Goal: Task Accomplishment & Management: Complete application form

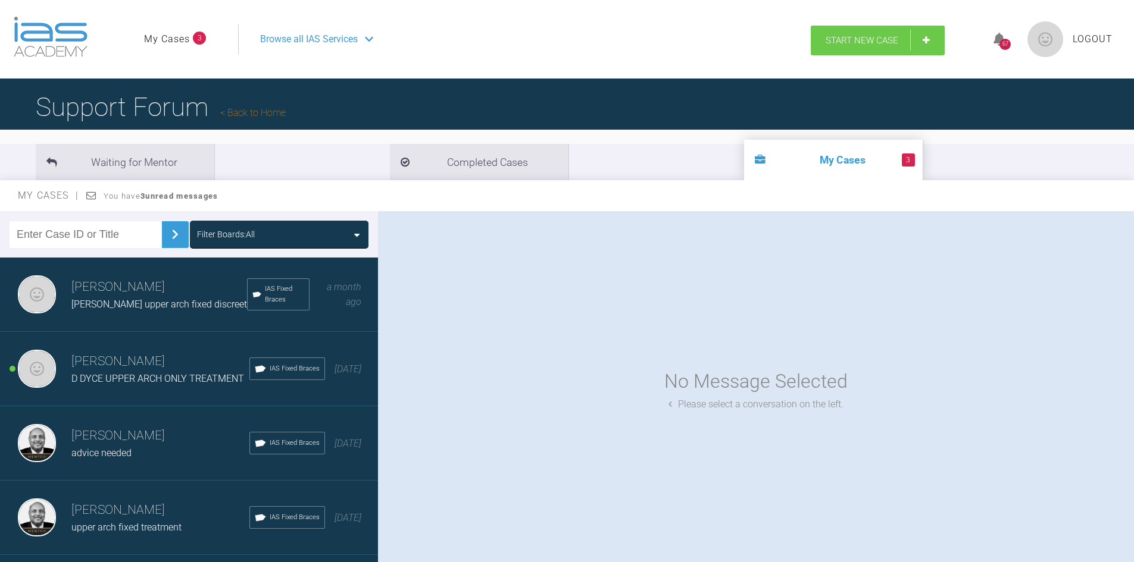
click at [852, 39] on span "Start New Case" at bounding box center [861, 40] width 73 height 11
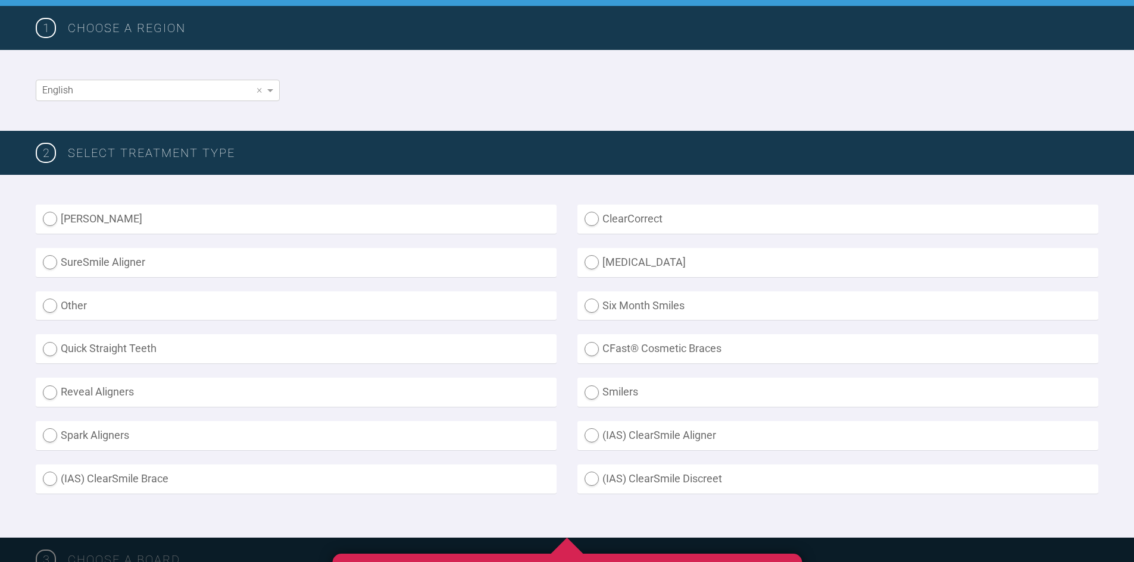
scroll to position [238, 0]
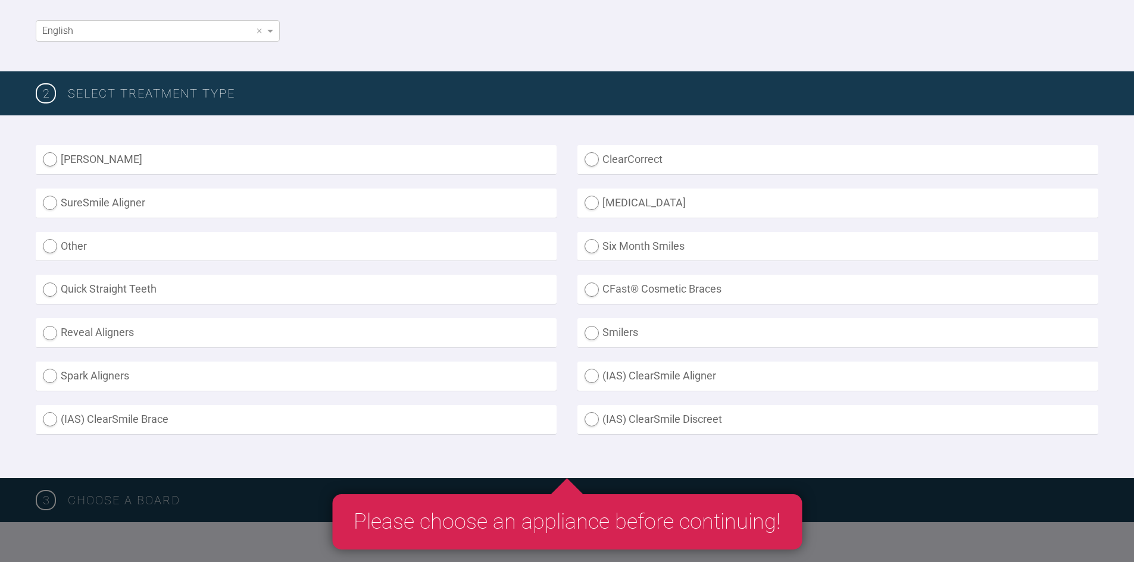
click at [55, 419] on label "(IAS) ClearSmile Brace" at bounding box center [296, 419] width 521 height 29
radio Brace "true"
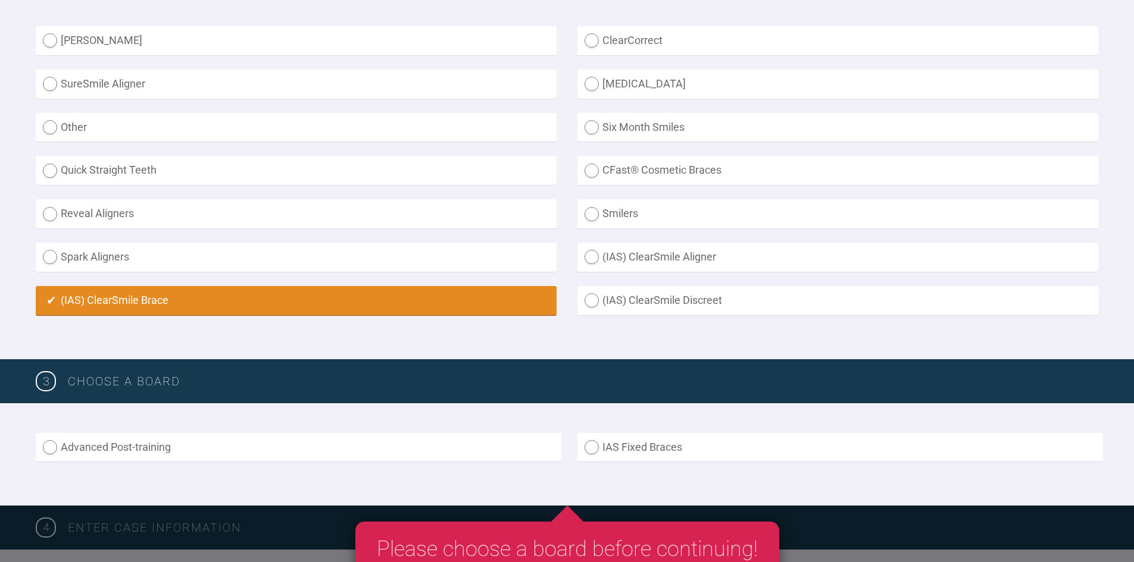
scroll to position [476, 0]
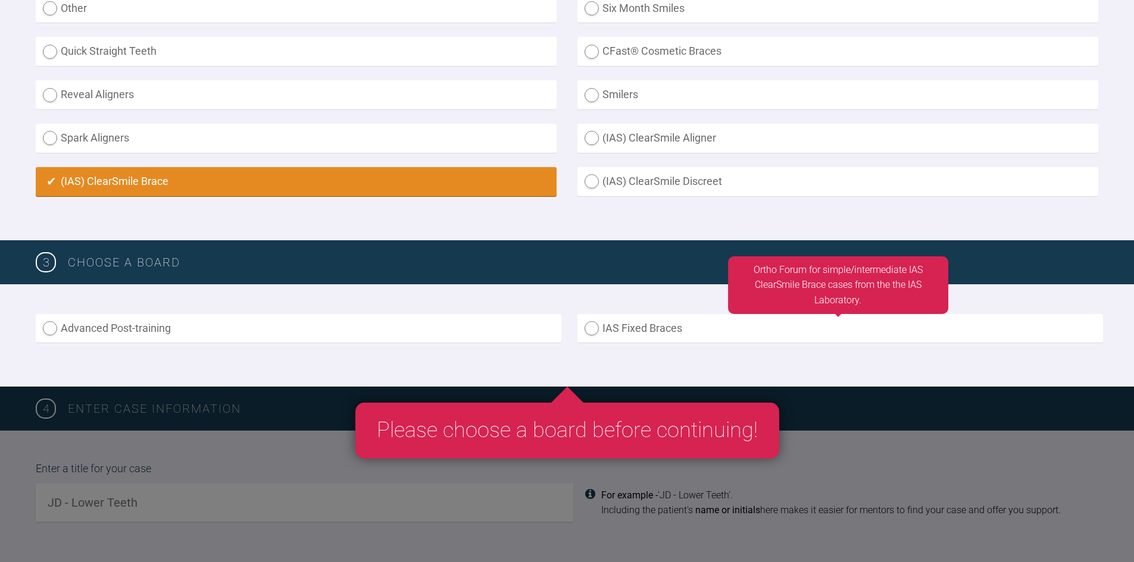
click at [587, 326] on label "IAS Fixed Braces" at bounding box center [840, 328] width 526 height 29
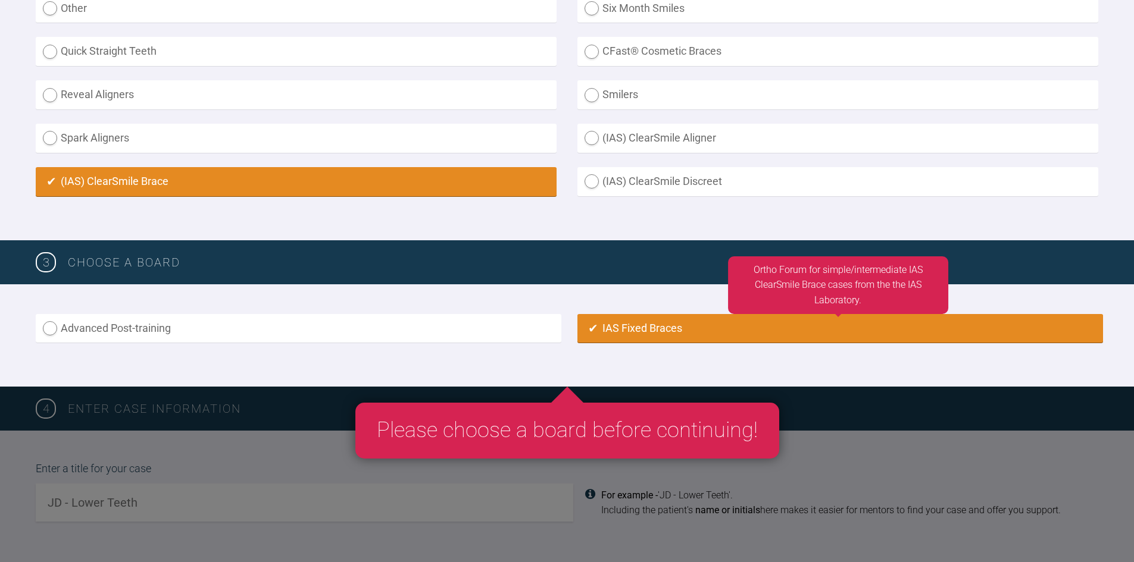
radio input "true"
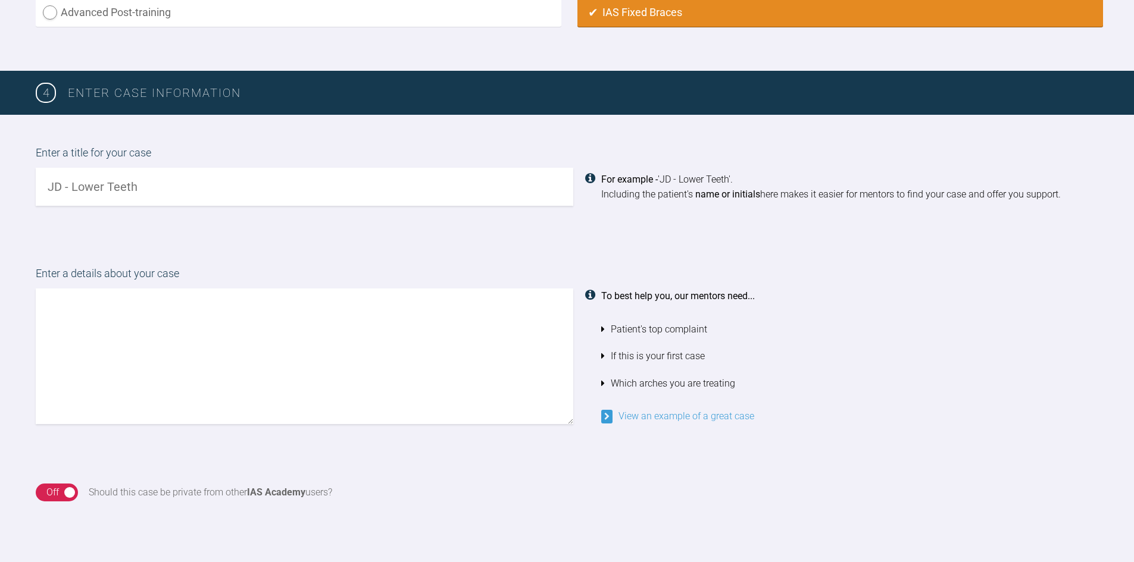
click at [231, 199] on input "text" at bounding box center [304, 187] width 537 height 38
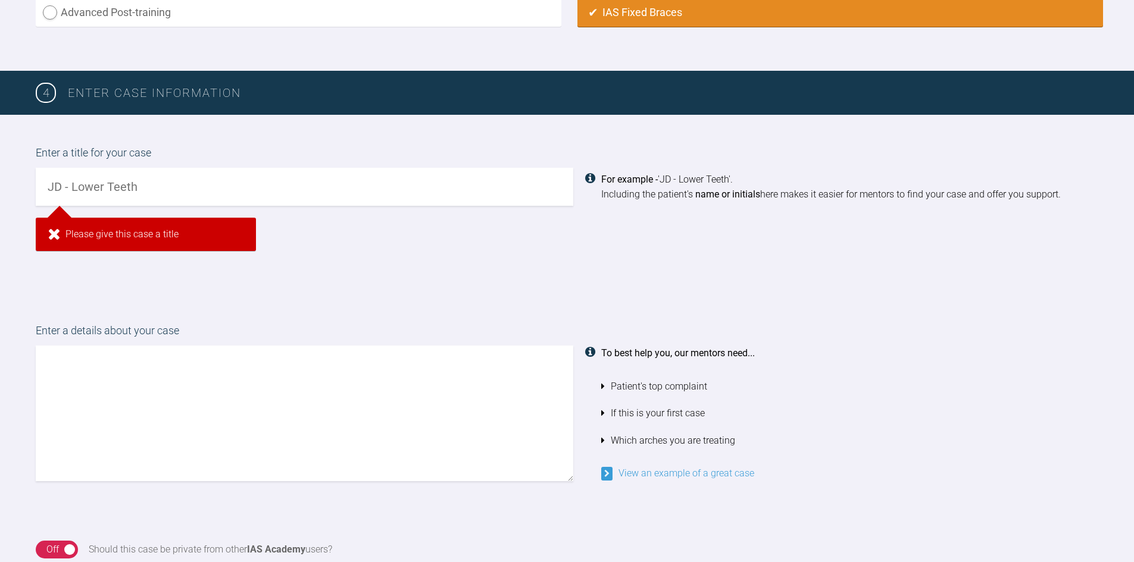
scroll to position [1010, 0]
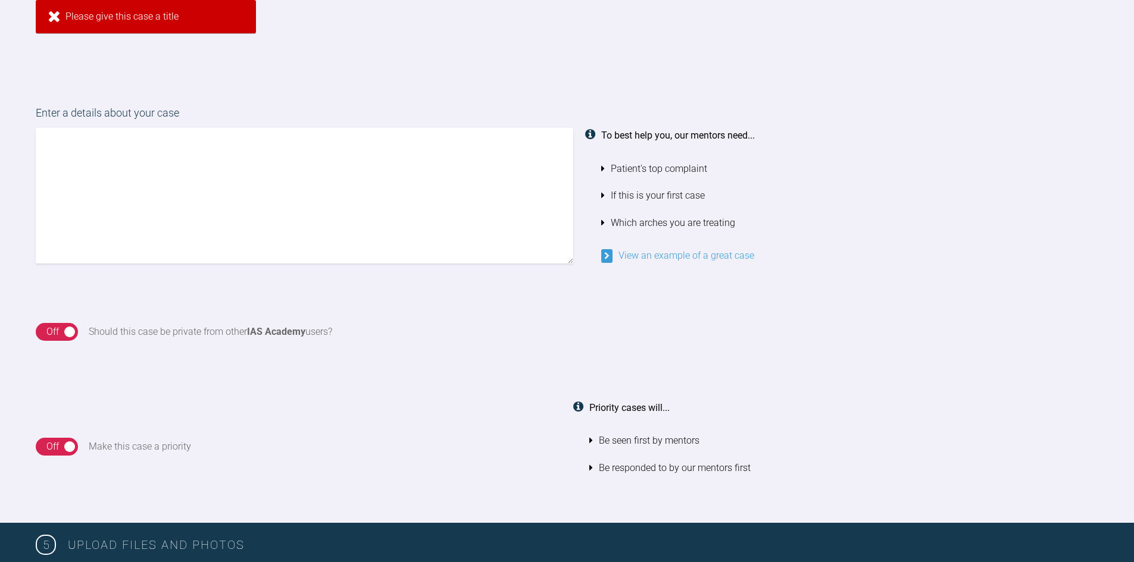
click at [429, 439] on div "On Off Make this case a priority" at bounding box center [299, 447] width 526 height 93
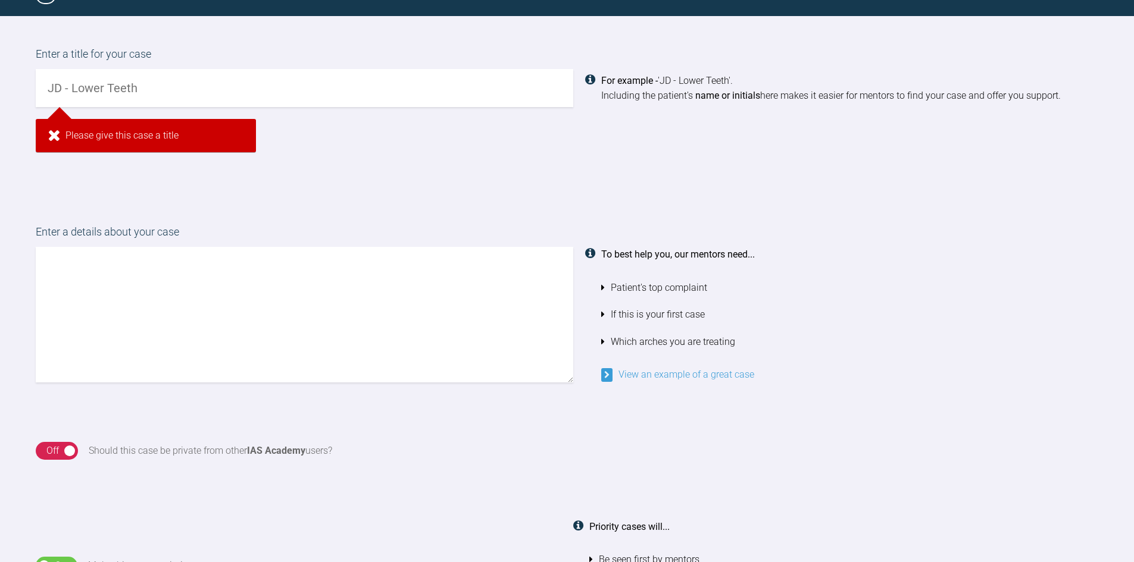
scroll to position [831, 0]
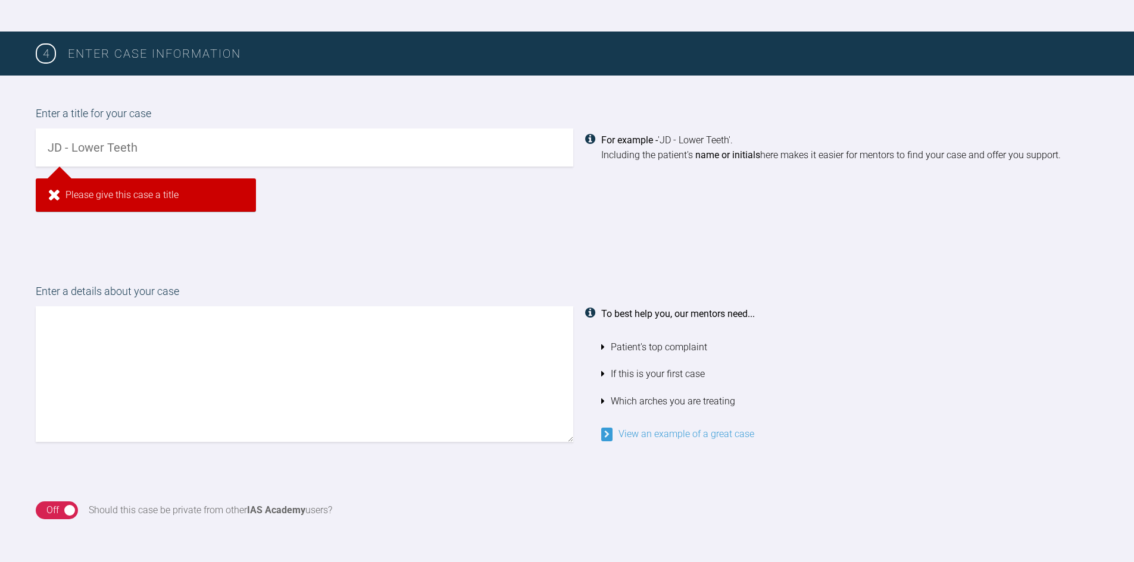
click at [147, 148] on input "text" at bounding box center [304, 148] width 537 height 38
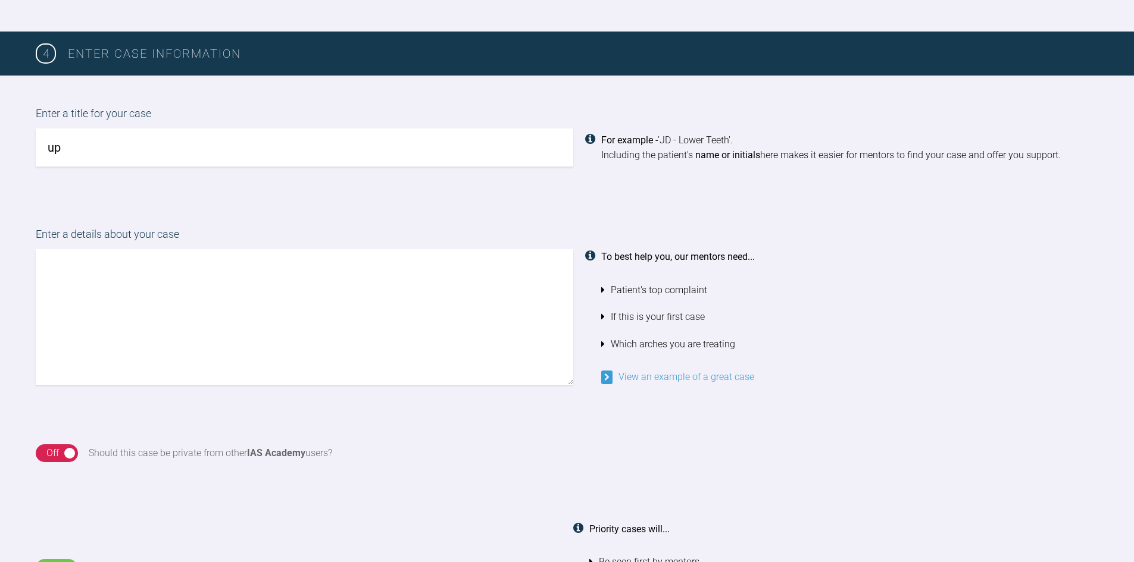
scroll to position [972, 0]
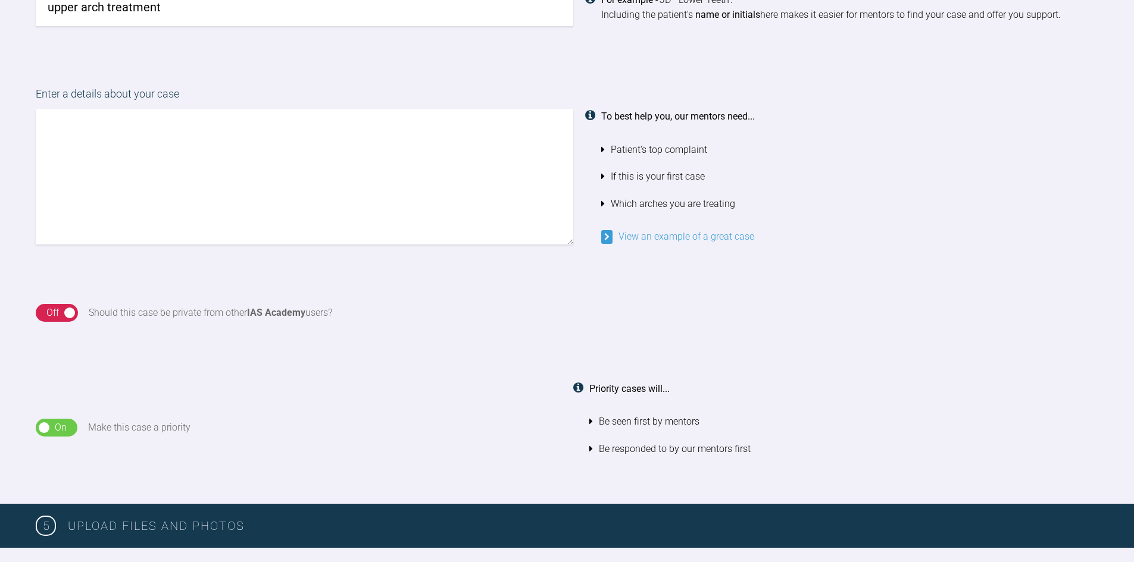
type input "upper arch treatment"
click at [167, 155] on textarea at bounding box center [304, 177] width 537 height 136
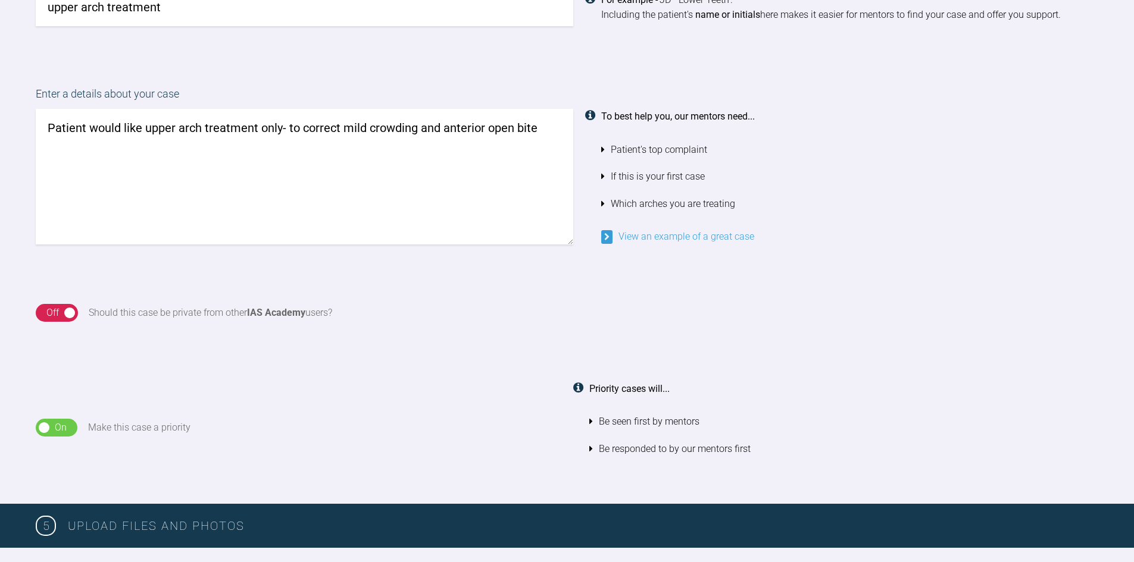
click at [283, 129] on textarea "Patient would like upper arch treatment only- to correct mild crowding and ante…" at bounding box center [304, 177] width 537 height 136
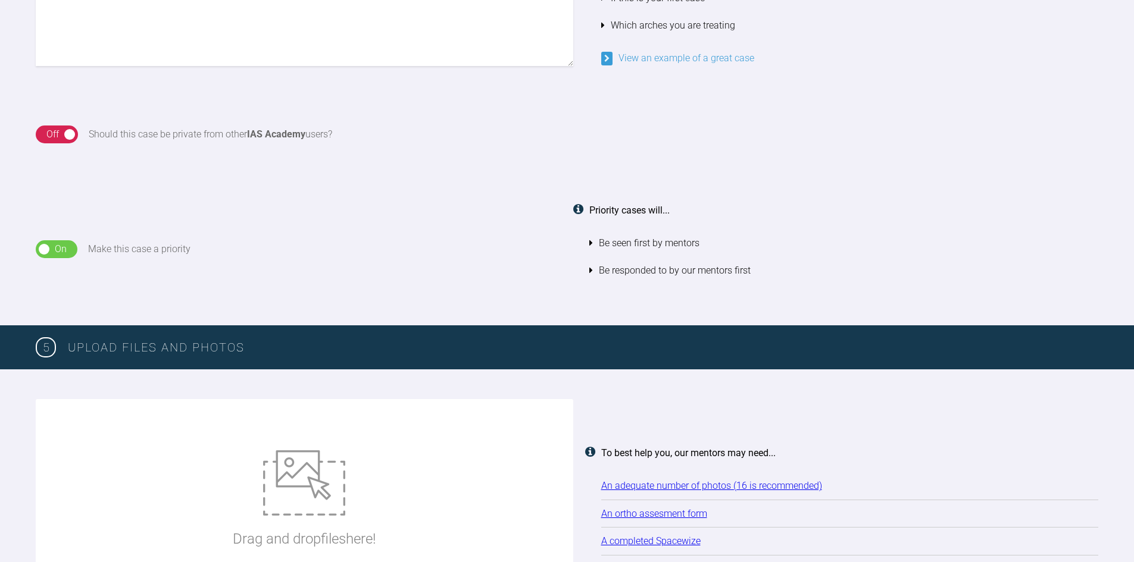
scroll to position [1210, 0]
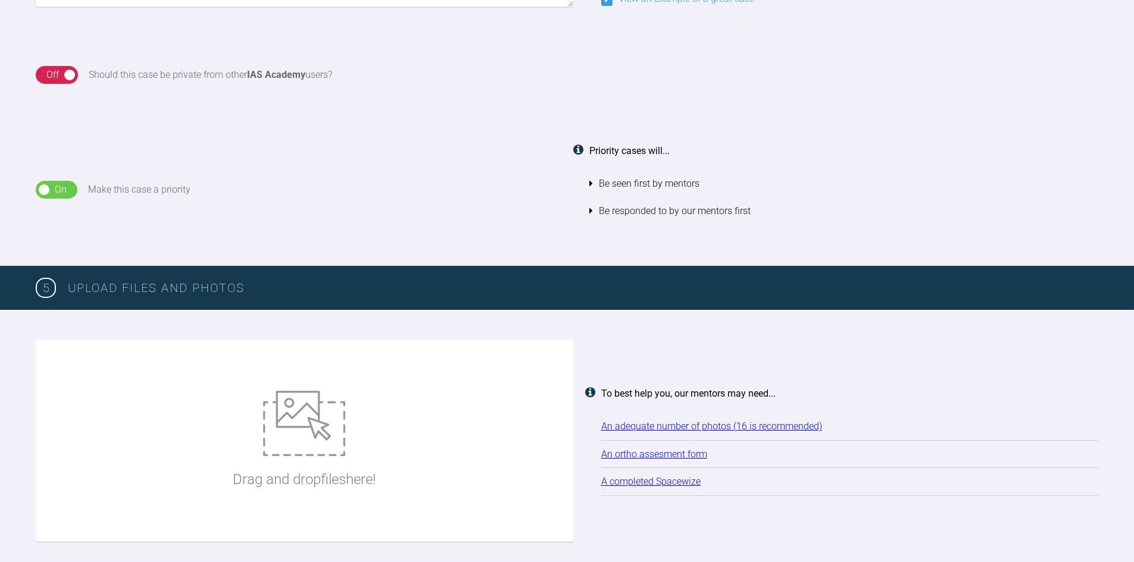
type textarea "Patient would like upper arch treatment only with fixed brace- to correct mild …"
click at [333, 434] on img at bounding box center [304, 423] width 82 height 65
type input "C:\fakepath\doc (2).pdf"
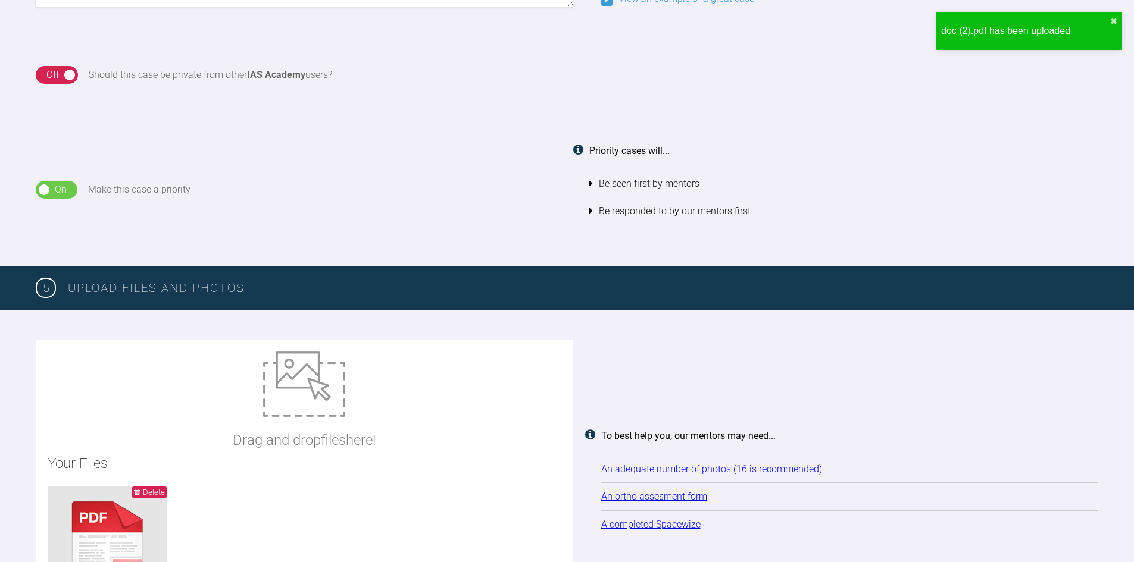
click at [325, 393] on img at bounding box center [304, 384] width 82 height 65
type input "C:\fakepath\IMG_0592.CR2"
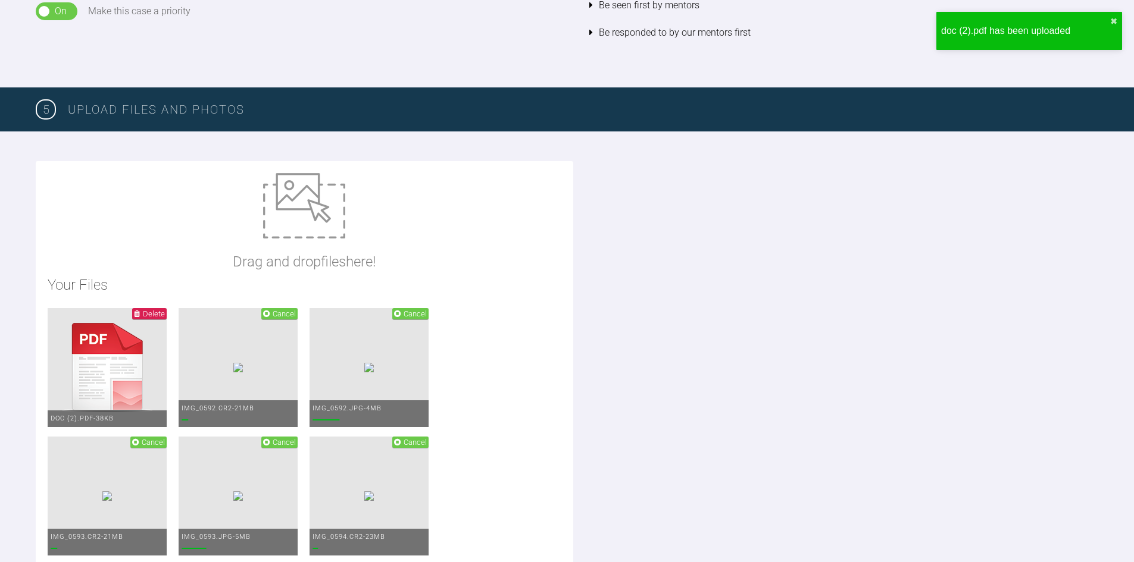
scroll to position [1508, 0]
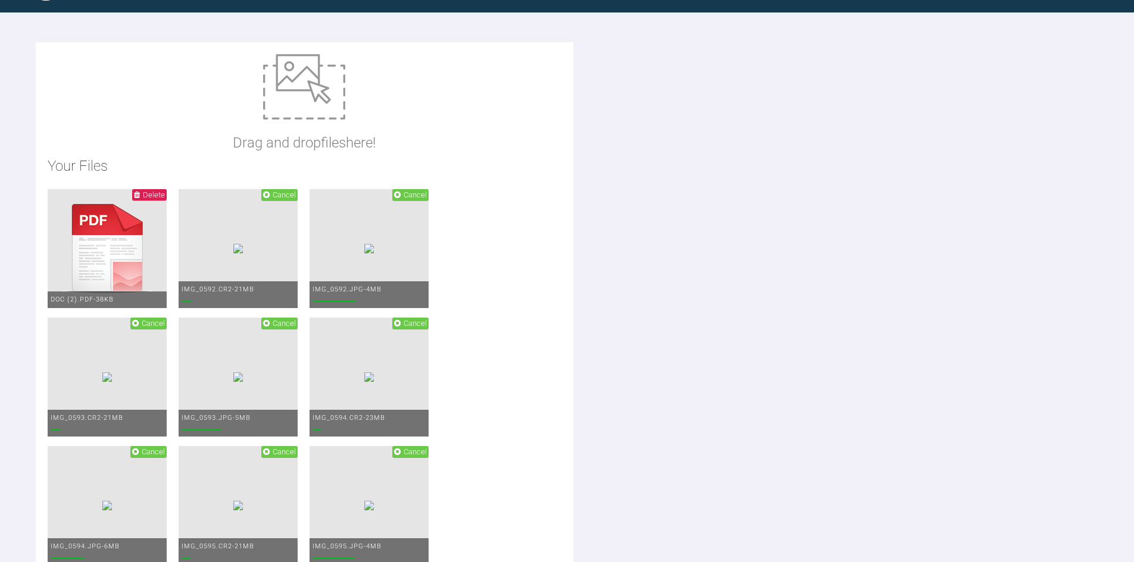
click at [274, 192] on span "Cancel" at bounding box center [284, 194] width 23 height 9
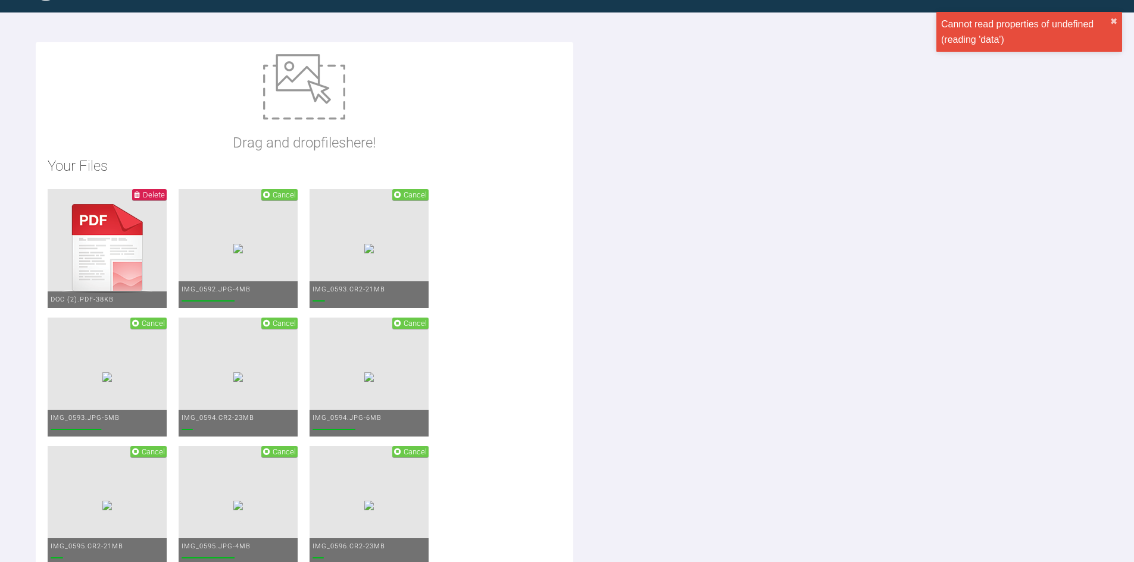
click at [427, 195] on span "Cancel" at bounding box center [415, 194] width 23 height 9
click at [143, 324] on span "Cancel" at bounding box center [153, 323] width 23 height 9
drag, startPoint x: 329, startPoint y: 321, endPoint x: 317, endPoint y: 345, distance: 26.6
click at [298, 322] on span "Cancel" at bounding box center [279, 323] width 36 height 11
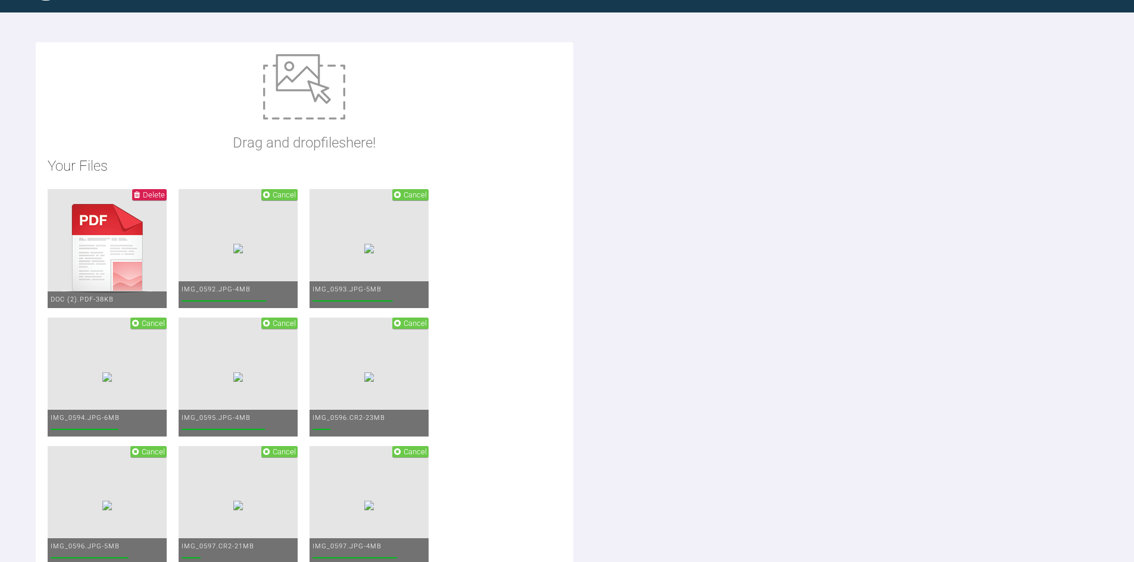
scroll to position [1567, 0]
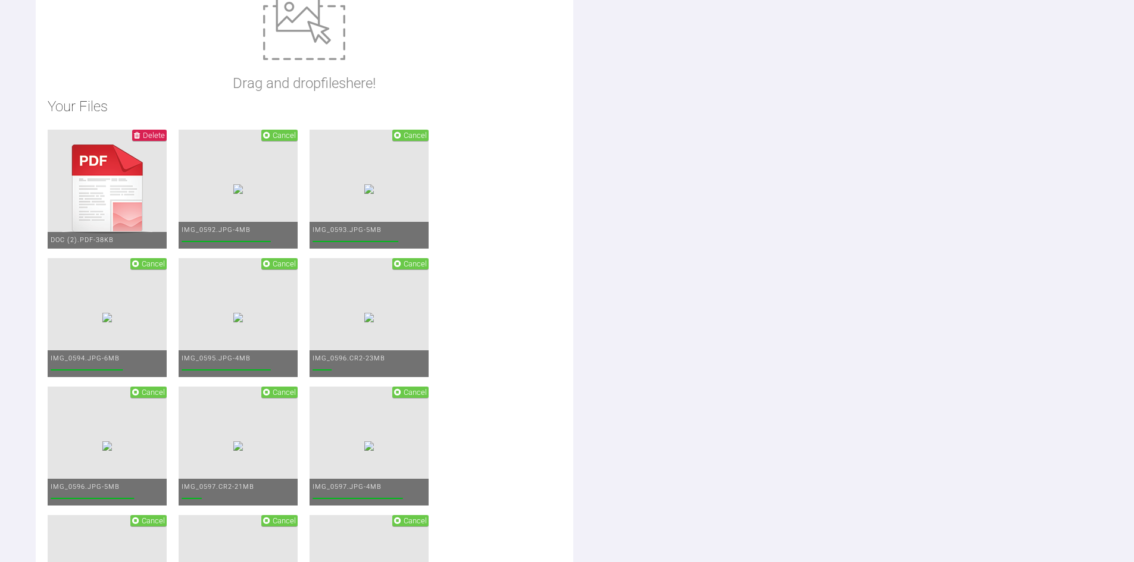
click at [427, 263] on span "Cancel" at bounding box center [415, 263] width 23 height 9
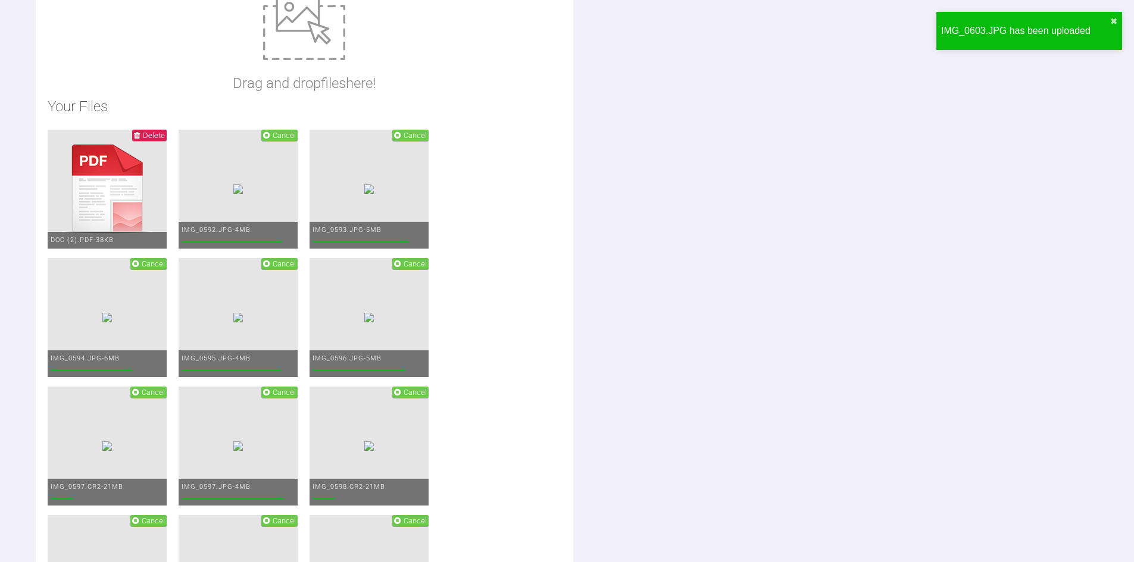
click at [139, 393] on icon at bounding box center [135, 393] width 7 height 8
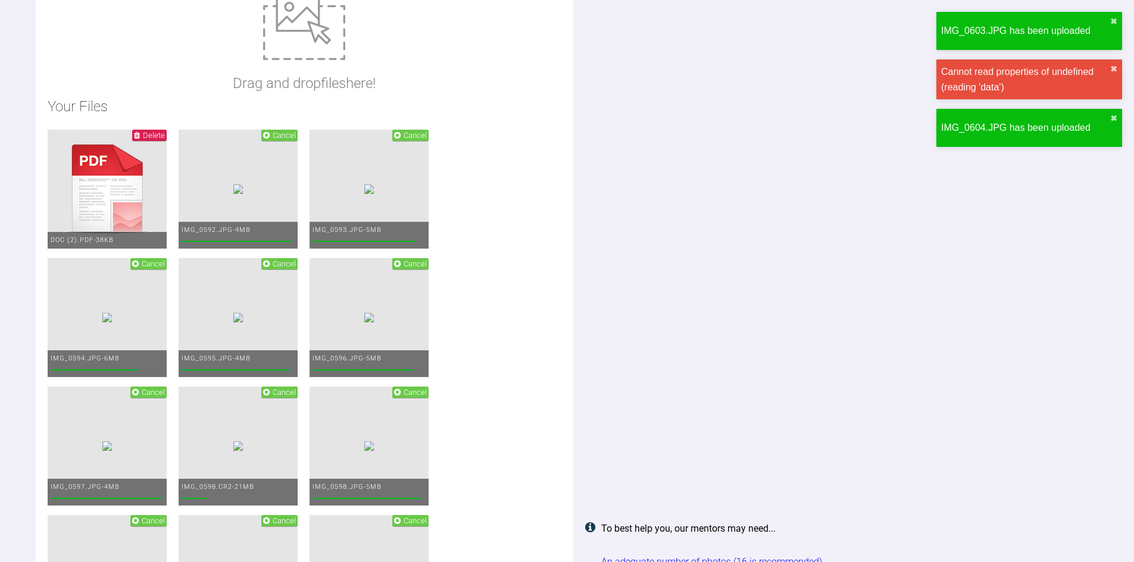
scroll to position [1627, 0]
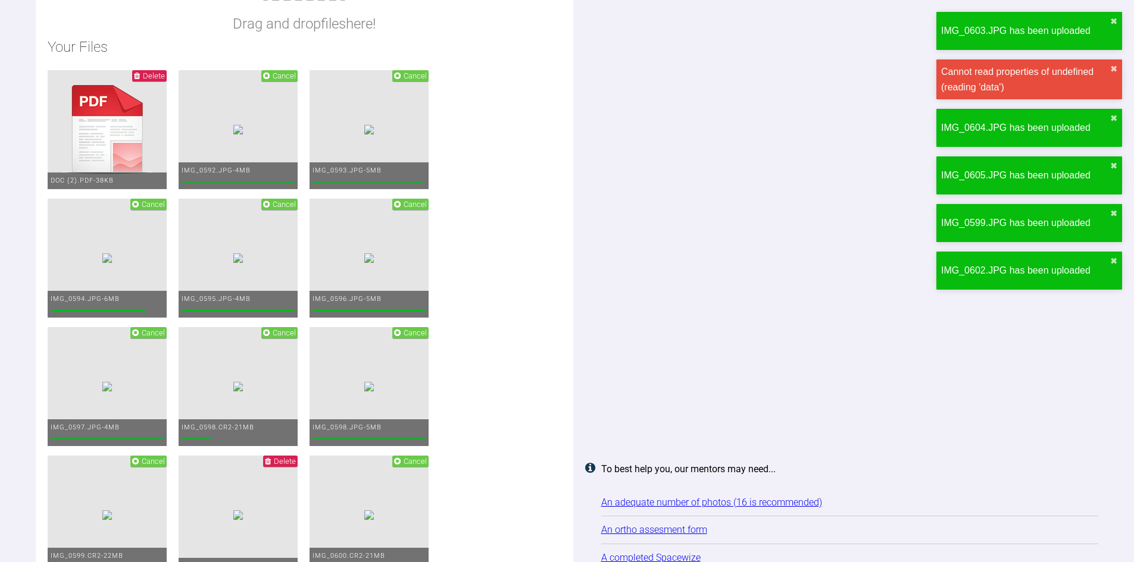
click at [296, 330] on span "Cancel" at bounding box center [284, 333] width 23 height 9
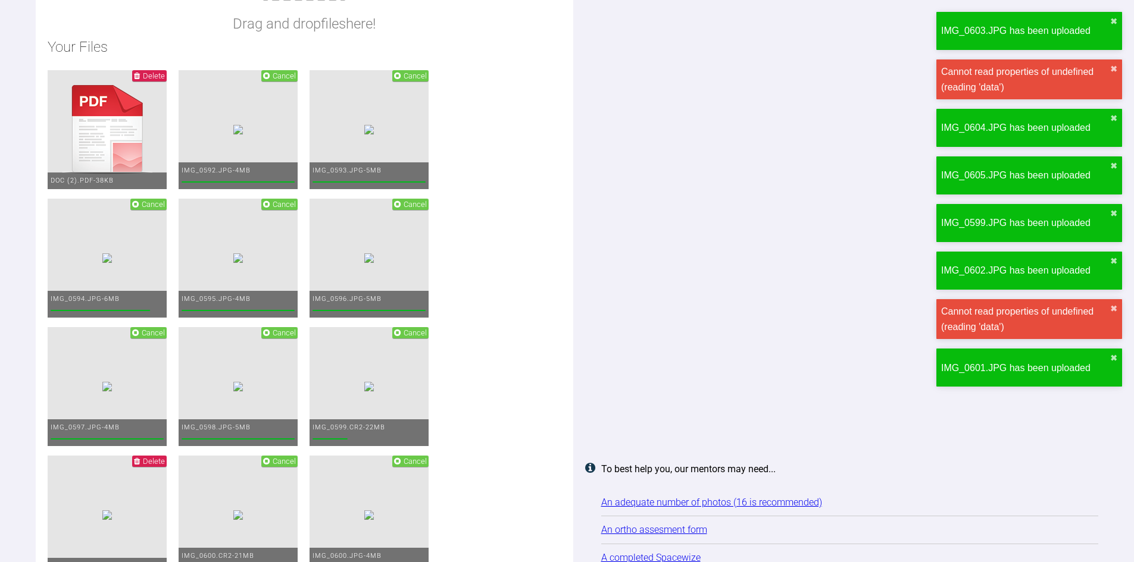
scroll to position [1746, 0]
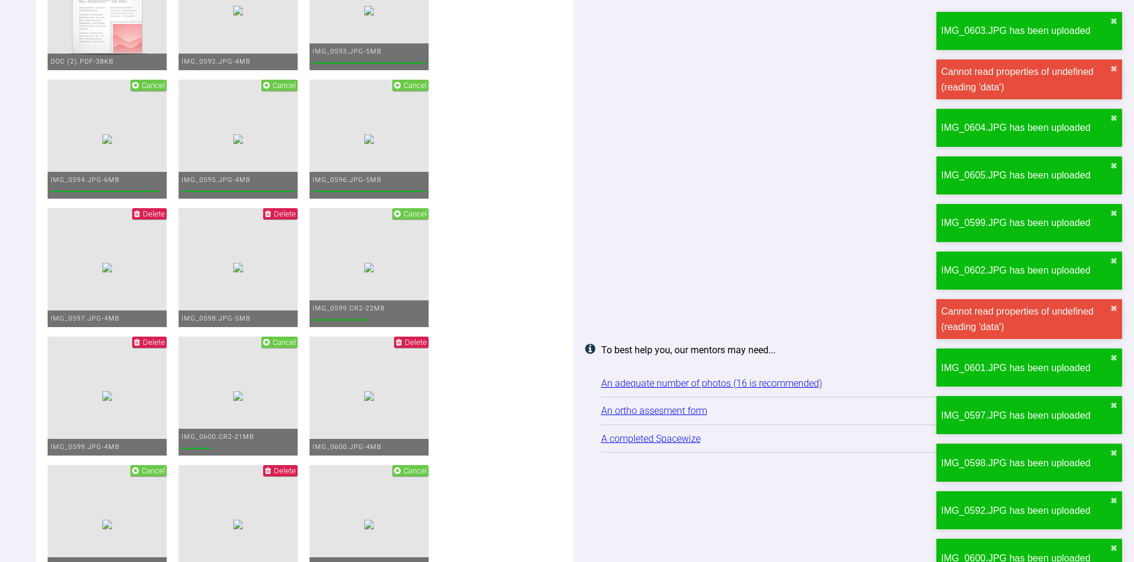
click at [404, 218] on span "Cancel" at bounding box center [415, 213] width 23 height 9
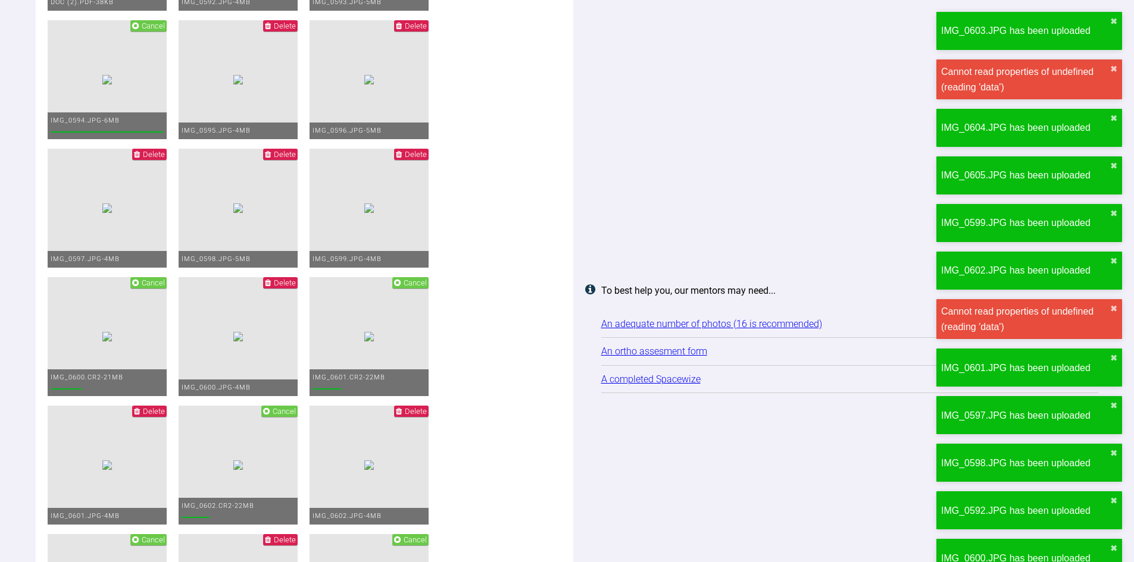
scroll to position [1865, 0]
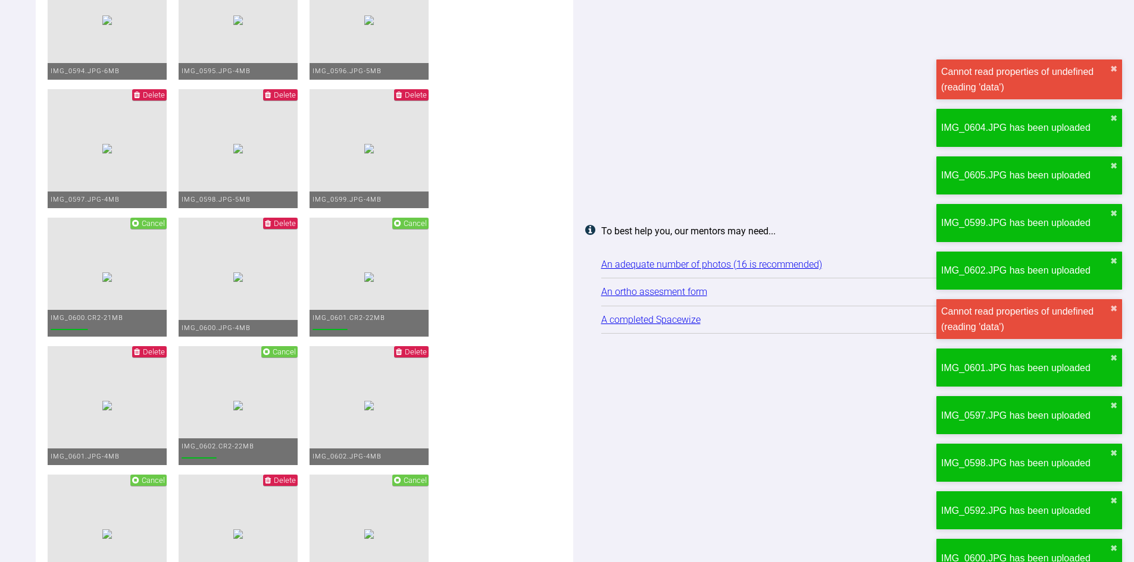
click at [165, 224] on span "Cancel" at bounding box center [153, 223] width 23 height 9
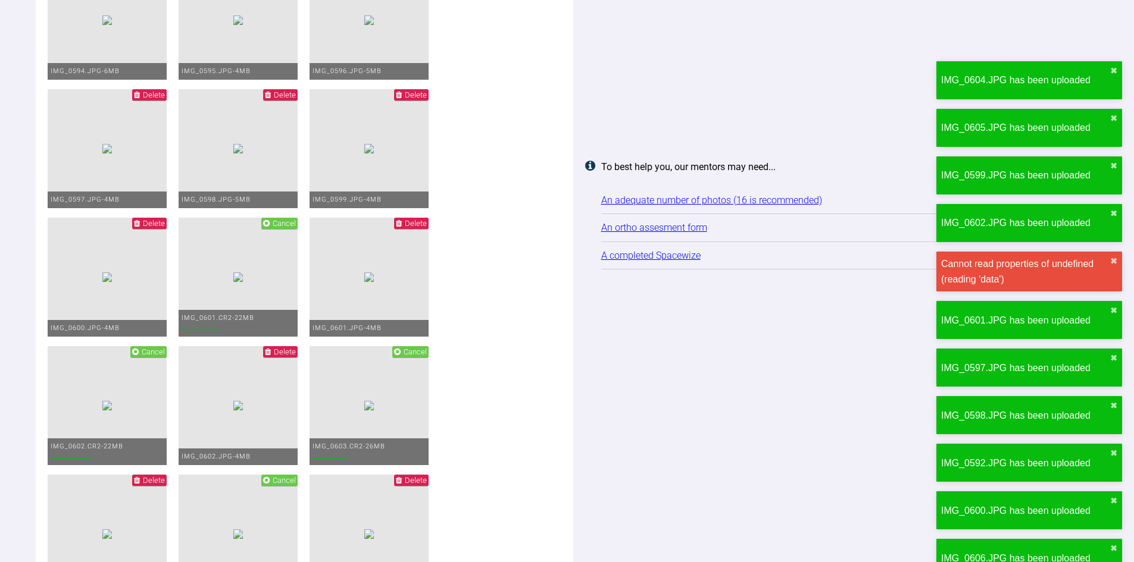
click at [298, 229] on span "Cancel" at bounding box center [279, 223] width 36 height 11
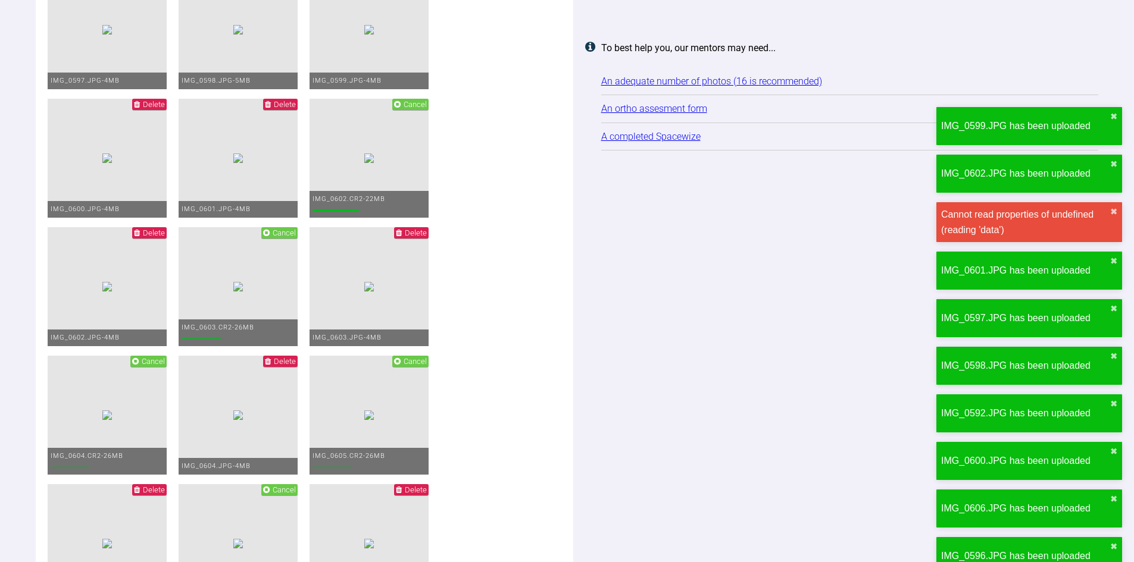
scroll to position [2043, 0]
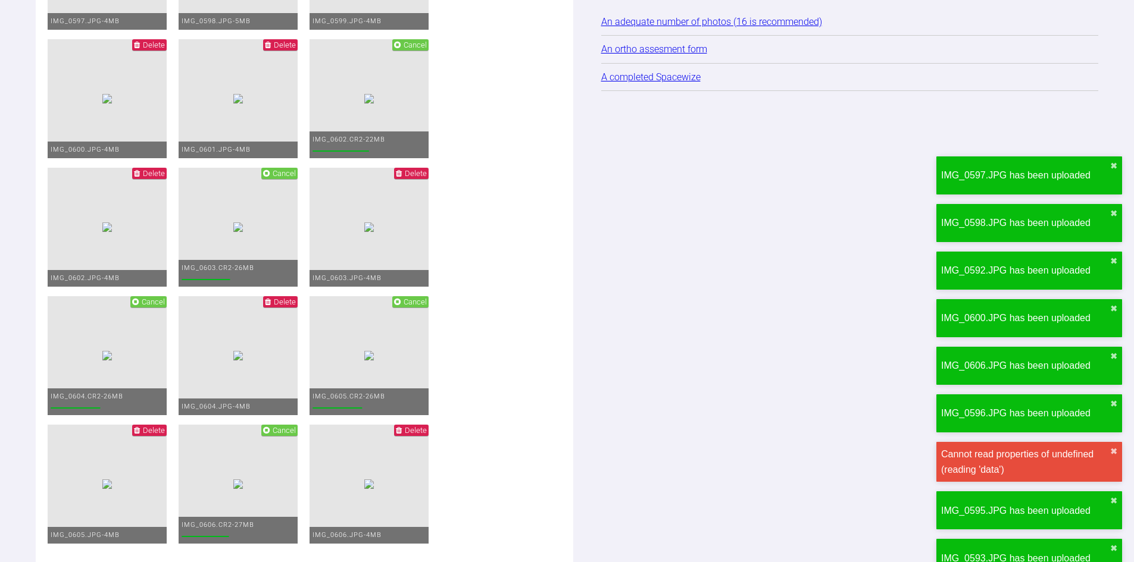
click at [427, 49] on span "Cancel" at bounding box center [415, 44] width 23 height 9
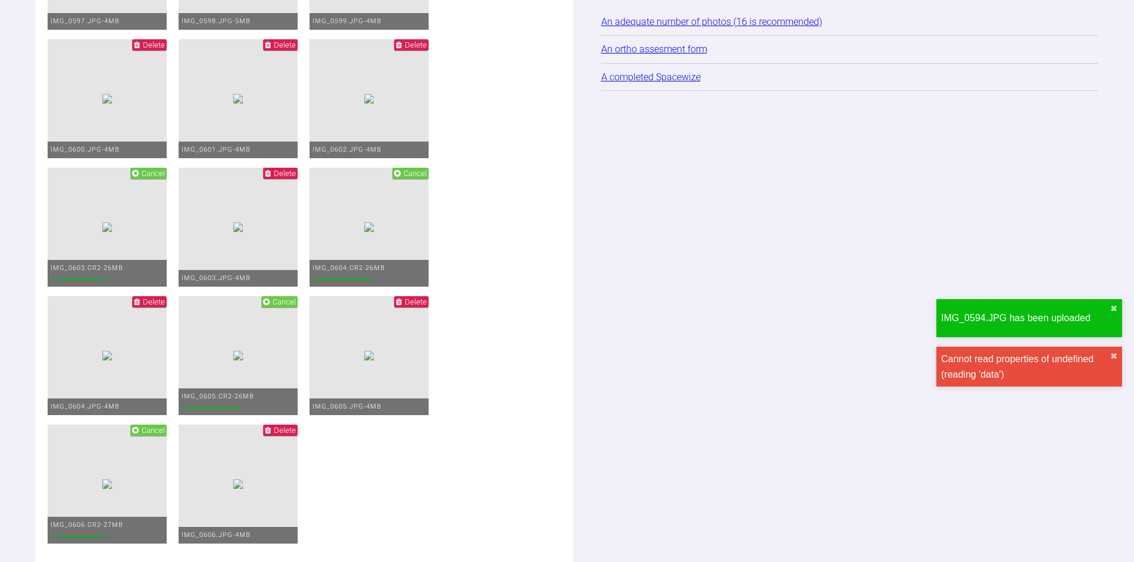
click at [165, 178] on span "Cancel" at bounding box center [153, 173] width 23 height 9
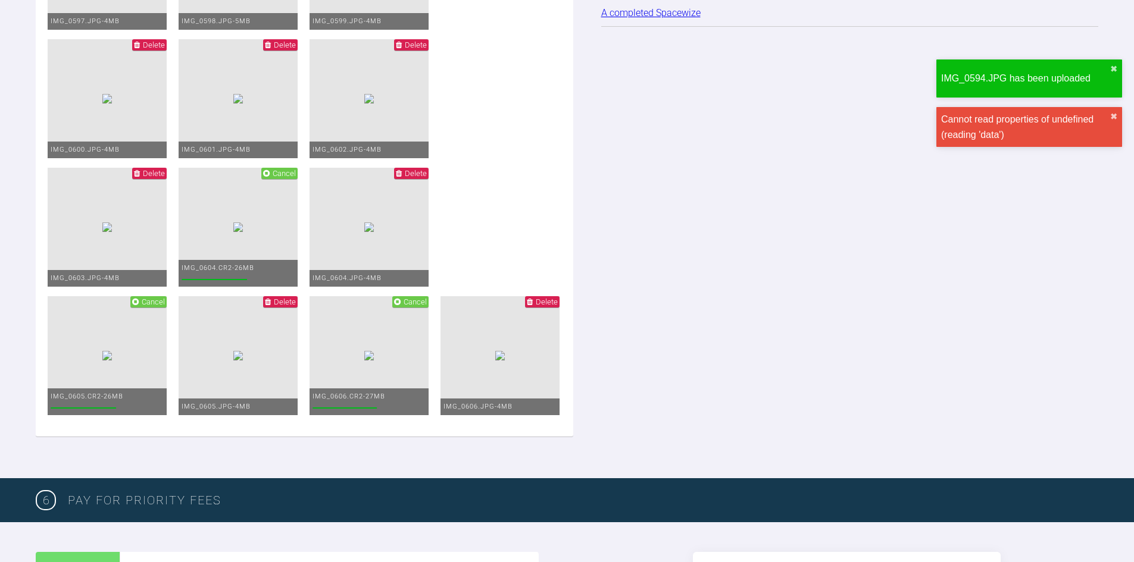
scroll to position [2103, 0]
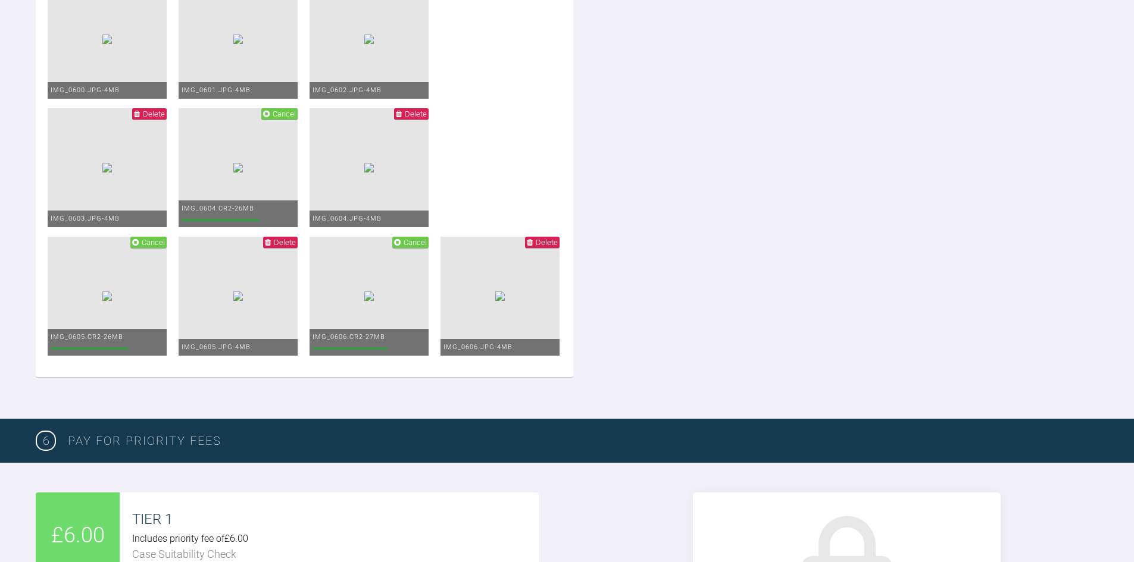
click at [296, 247] on span "Delete" at bounding box center [285, 242] width 22 height 9
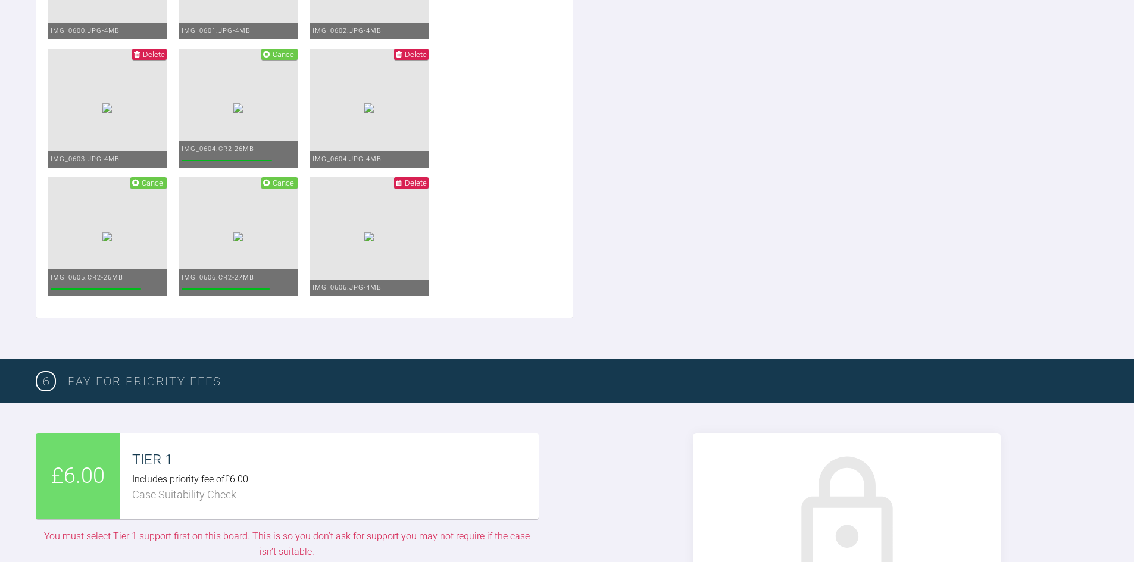
scroll to position [2281, 0]
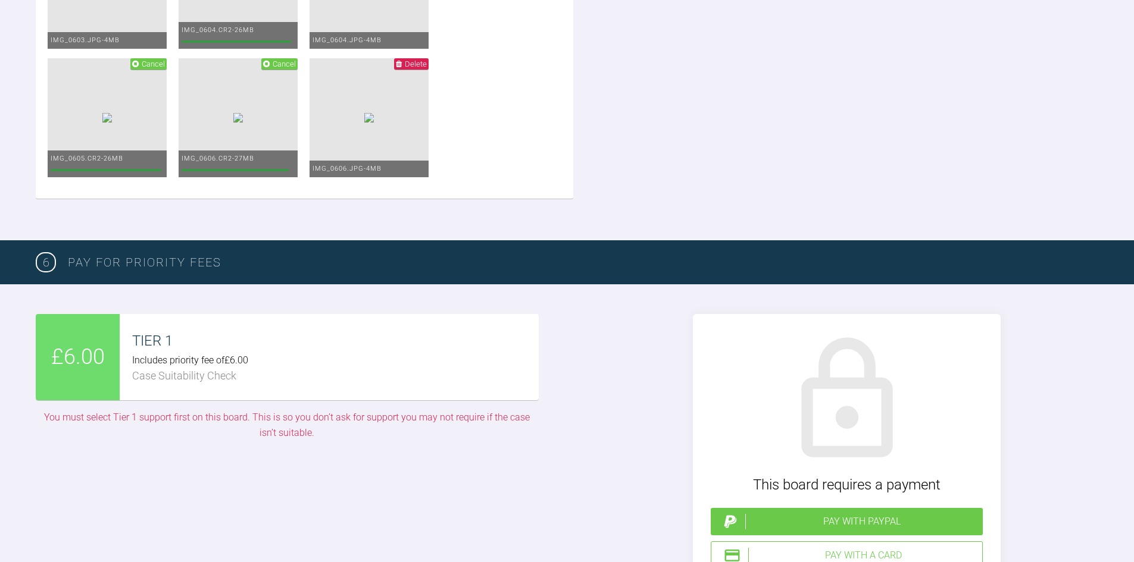
click at [296, 68] on span "Cancel" at bounding box center [284, 64] width 23 height 9
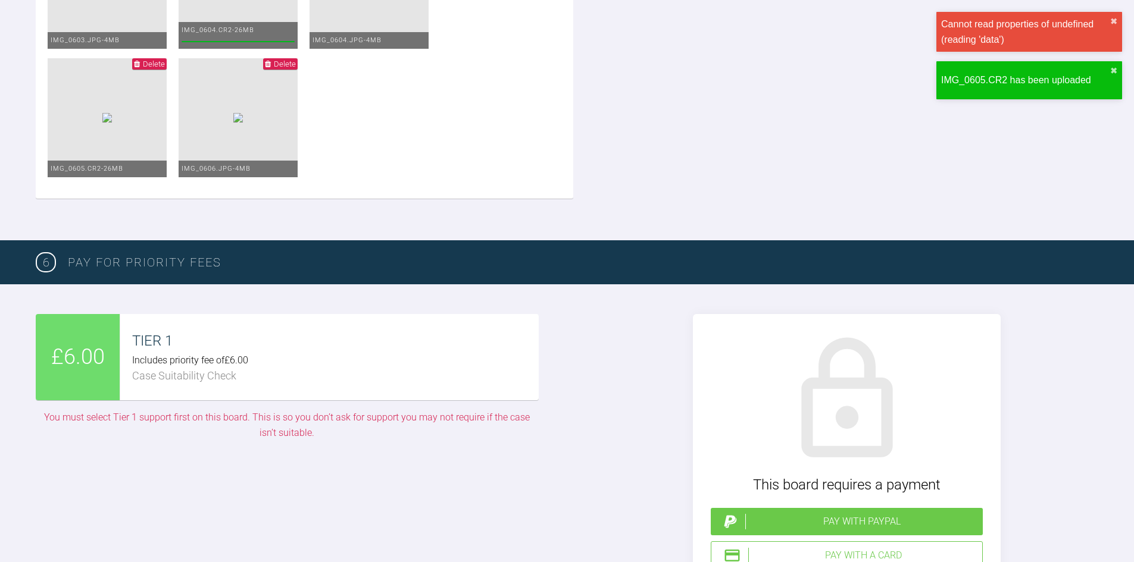
click at [165, 68] on span "Delete" at bounding box center [154, 64] width 22 height 9
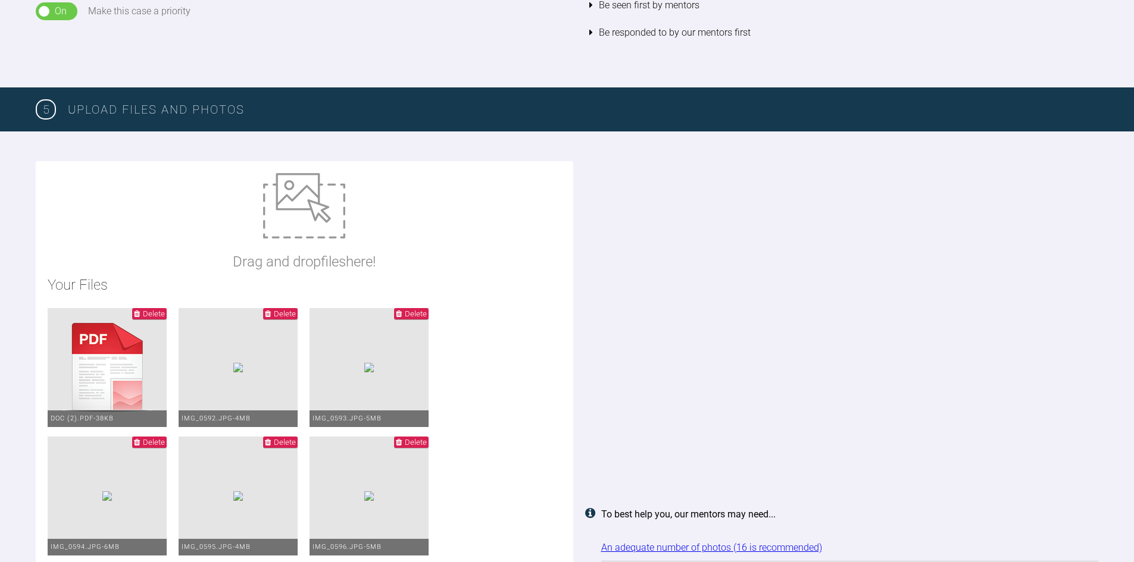
scroll to position [1210, 0]
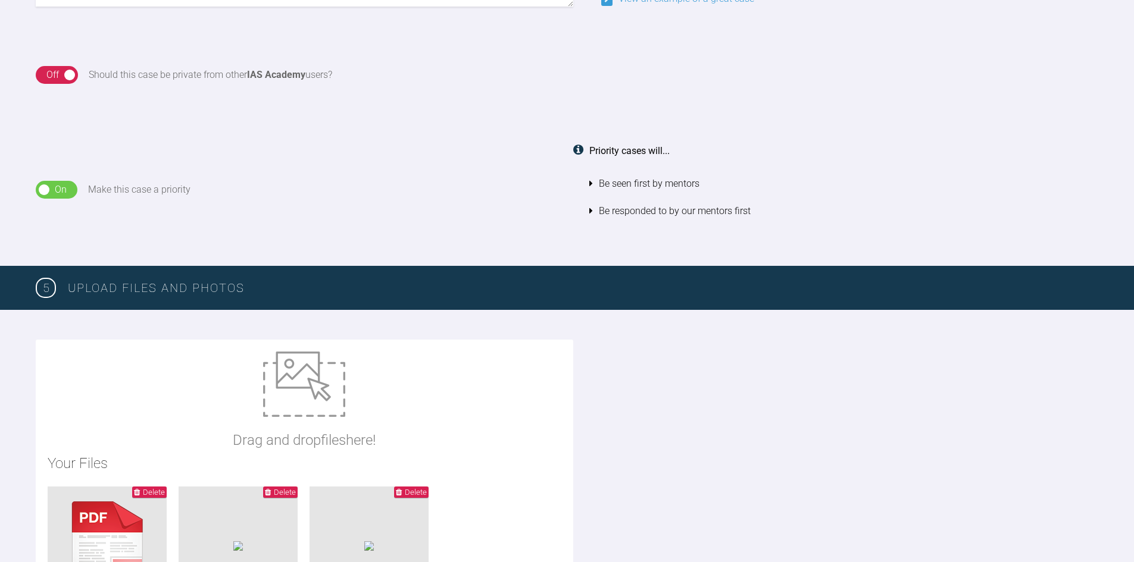
click at [50, 189] on div "On Off" at bounding box center [57, 190] width 42 height 18
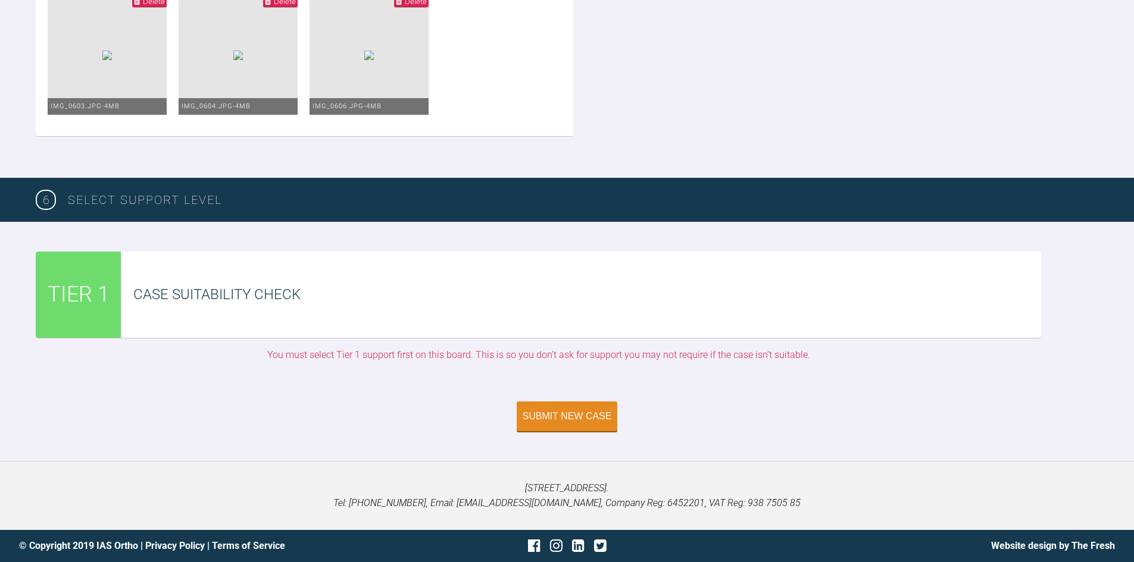
scroll to position [2460, 0]
click at [545, 423] on div "Submit New Case" at bounding box center [567, 417] width 89 height 11
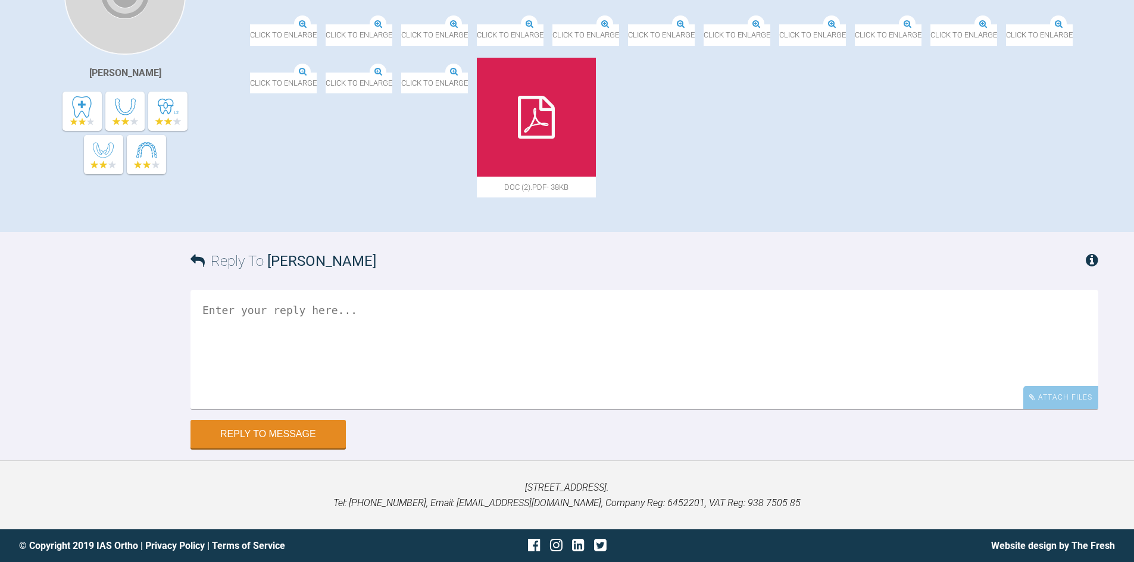
scroll to position [499, 0]
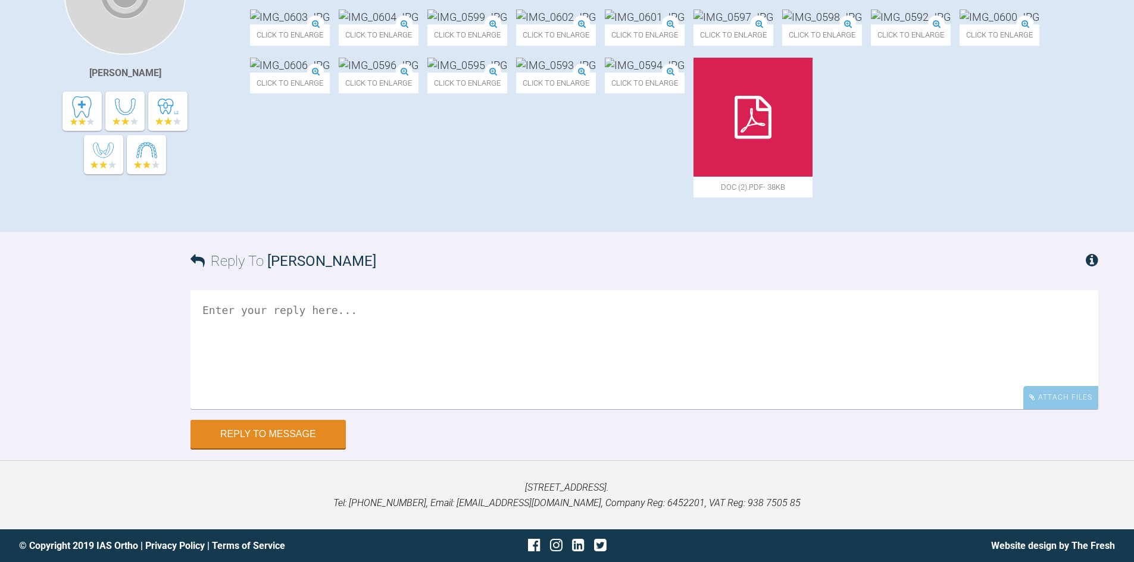
click at [438, 345] on textarea at bounding box center [644, 349] width 908 height 119
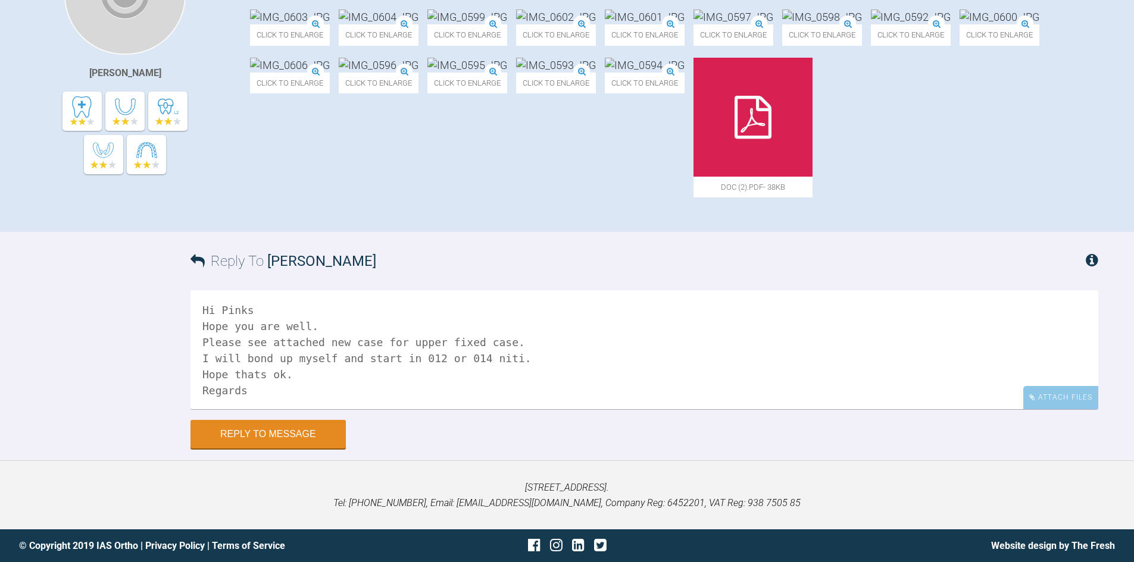
scroll to position [4, 0]
type textarea "Hi Pinks Hope you are well. Please see attached new case for upper fixed case. …"
click at [271, 438] on button "Reply to Message" at bounding box center [267, 435] width 155 height 29
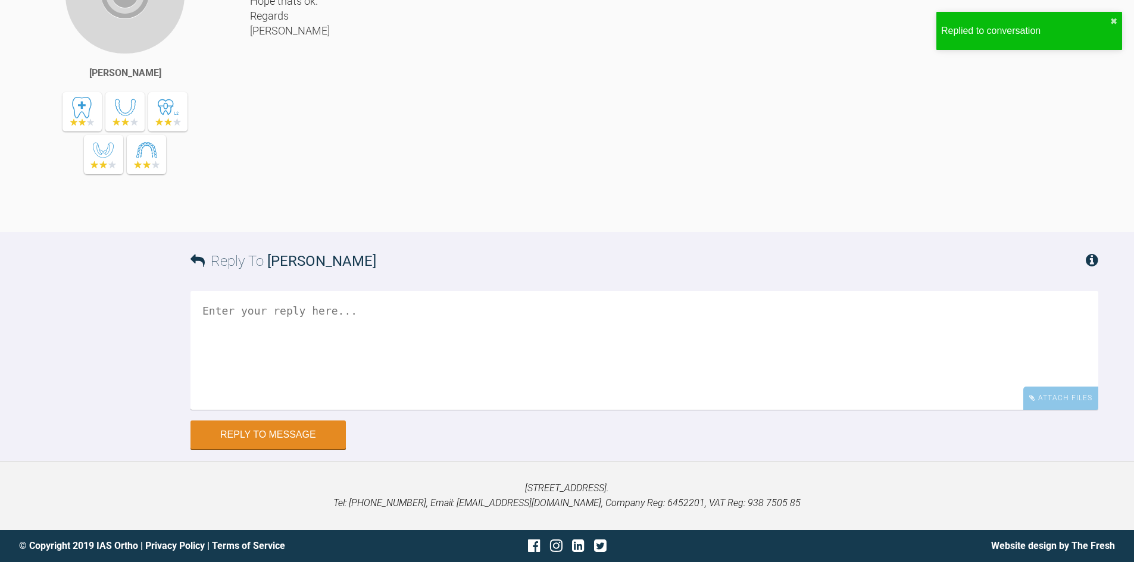
scroll to position [732, 0]
